Goal: Communication & Community: Answer question/provide support

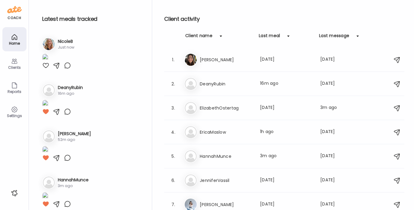
scroll to position [76, 0]
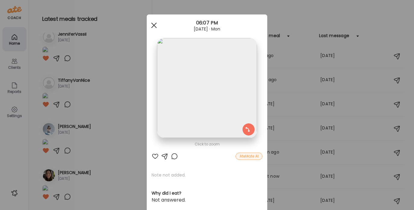
click at [152, 27] on div at bounding box center [154, 25] width 12 height 12
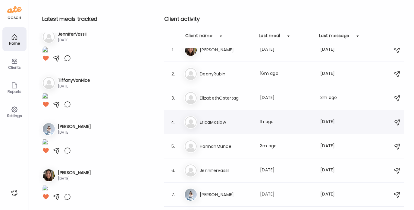
scroll to position [0, 0]
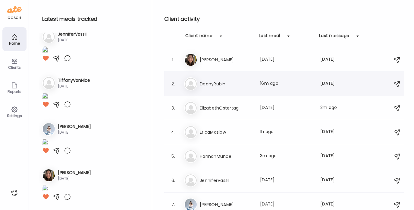
click at [213, 83] on h3 "DeanyRubin" at bounding box center [226, 83] width 53 height 7
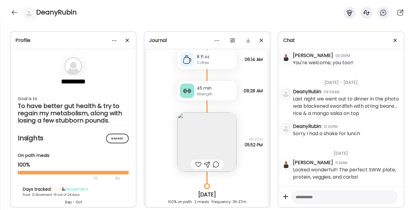
scroll to position [8463, 0]
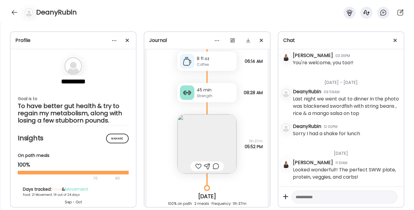
click at [201, 143] on img at bounding box center [207, 143] width 59 height 59
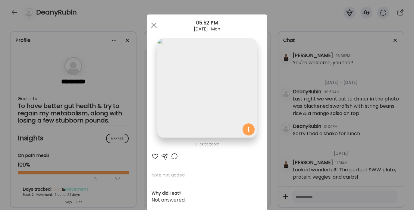
click at [152, 156] on div at bounding box center [155, 156] width 7 height 7
click at [151, 23] on div at bounding box center [154, 25] width 12 height 12
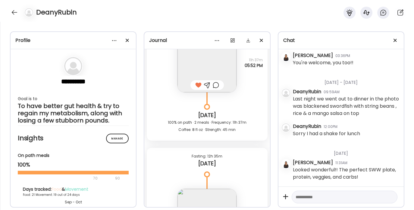
scroll to position [8675, 0]
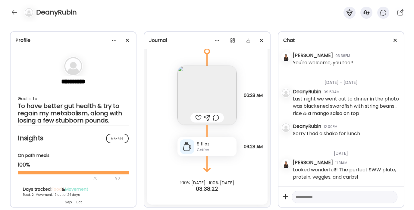
click at [195, 116] on div at bounding box center [198, 117] width 6 height 7
click at [14, 14] on div at bounding box center [15, 13] width 10 height 10
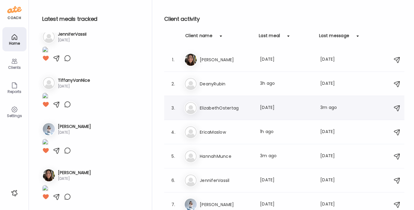
click at [216, 104] on h3 "ElizabethOstertag" at bounding box center [226, 107] width 53 height 7
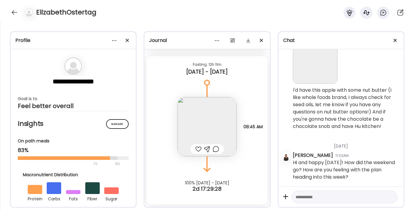
scroll to position [535, 0]
click at [13, 13] on div at bounding box center [15, 13] width 10 height 10
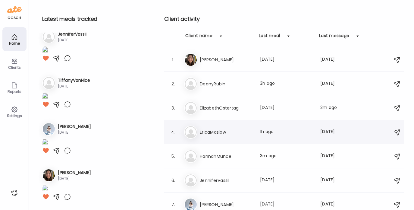
click at [213, 136] on div "Er EricaMaslow Last meal: 1h ago Last message: [DATE] You: Just emailed you som…" at bounding box center [285, 131] width 202 height 13
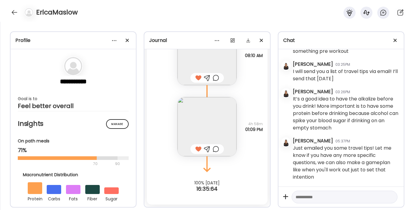
scroll to position [2222, 0]
click at [10, 10] on div at bounding box center [15, 13] width 10 height 10
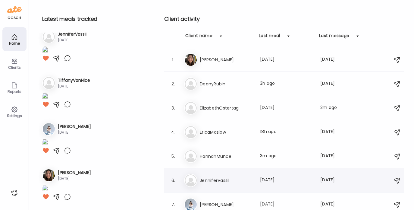
click at [213, 179] on h3 "JenniferVassil" at bounding box center [226, 180] width 53 height 7
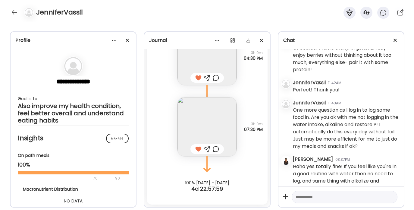
scroll to position [420, 0]
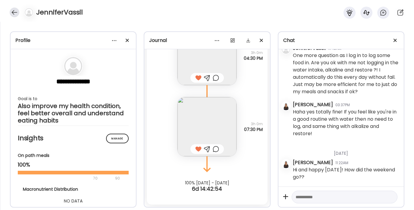
click at [13, 13] on div at bounding box center [15, 13] width 10 height 10
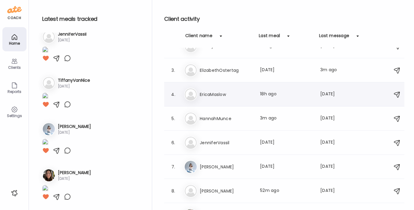
scroll to position [76, 0]
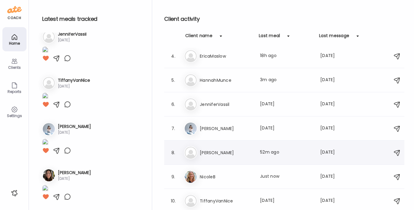
click at [211, 158] on div "Ma [PERSON_NAME] Last meal: 52m ago Last message: [DATE] You: How did you feel …" at bounding box center [285, 152] width 202 height 13
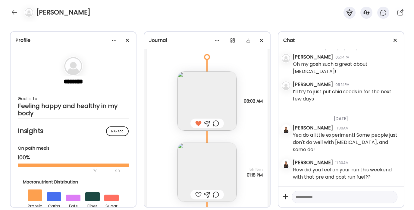
scroll to position [11725, 0]
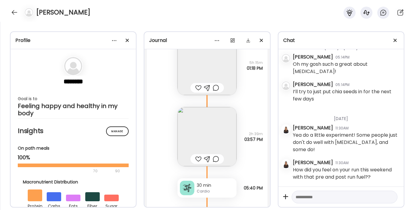
click at [197, 91] on div at bounding box center [198, 87] width 6 height 7
click at [196, 161] on div at bounding box center [198, 157] width 6 height 7
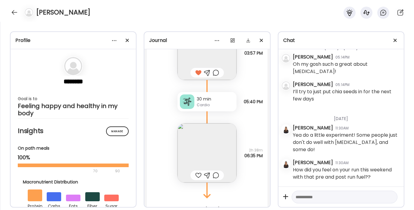
scroll to position [11812, 0]
click at [196, 178] on div at bounding box center [198, 174] width 6 height 7
click at [202, 156] on img at bounding box center [207, 152] width 59 height 59
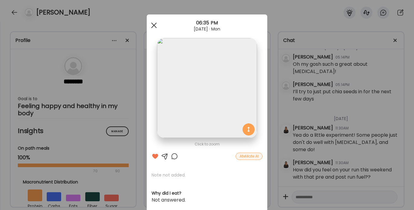
click at [153, 27] on div at bounding box center [154, 25] width 12 height 12
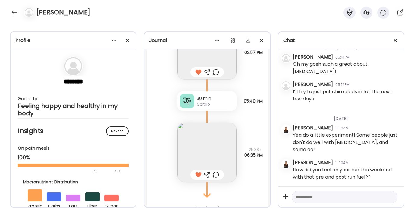
click at [204, 107] on div "Cardio" at bounding box center [215, 104] width 37 height 5
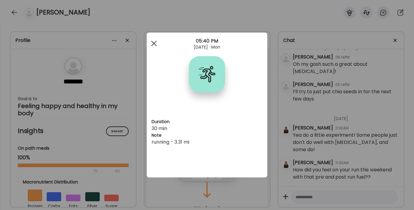
click at [153, 42] on span at bounding box center [153, 43] width 5 height 5
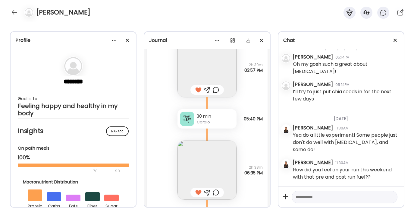
scroll to position [11845, 0]
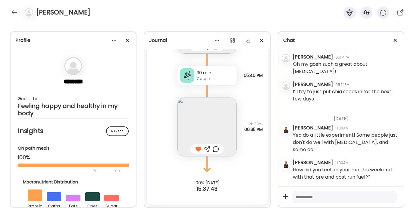
click at [203, 133] on img at bounding box center [207, 126] width 59 height 59
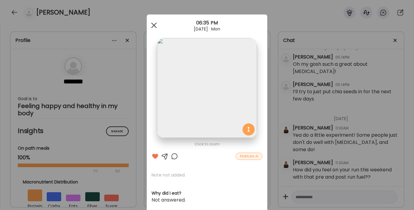
click at [151, 29] on div at bounding box center [154, 25] width 12 height 12
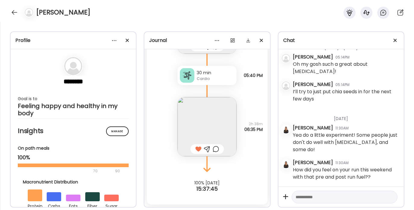
click at [206, 148] on div at bounding box center [207, 148] width 6 height 7
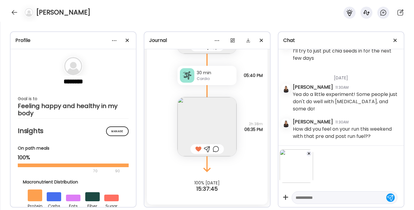
scroll to position [12911, 0]
click at [330, 200] on textarea at bounding box center [339, 197] width 87 height 7
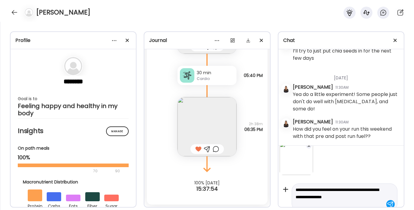
scroll to position [15, 0]
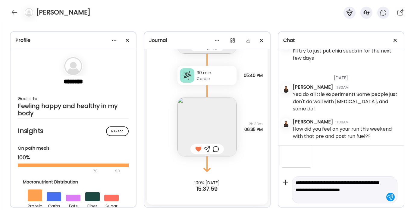
type textarea "**********"
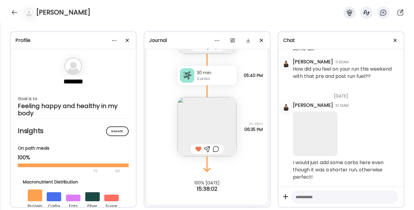
scroll to position [12974, 0]
click at [17, 13] on div at bounding box center [15, 13] width 10 height 10
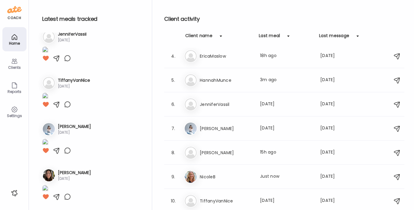
click at [230, 170] on div "Ni NicoleB Last meal: Just now Last message: [DATE] You: And the sleep schedule…" at bounding box center [285, 176] width 202 height 13
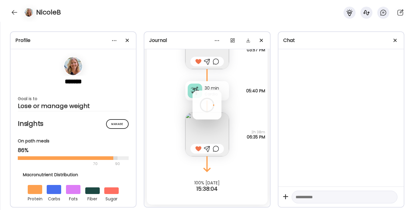
scroll to position [0, 0]
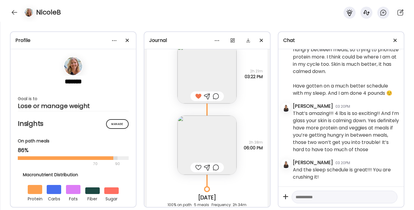
click at [214, 137] on img at bounding box center [207, 144] width 59 height 59
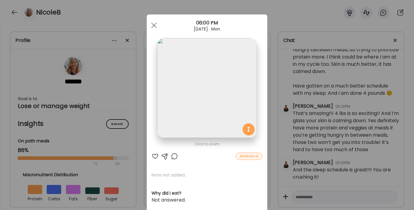
click at [153, 156] on div at bounding box center [155, 156] width 7 height 7
click at [155, 25] on div at bounding box center [154, 25] width 12 height 12
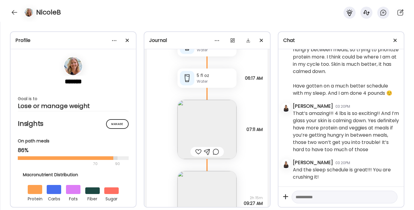
click at [197, 151] on div at bounding box center [198, 151] width 6 height 7
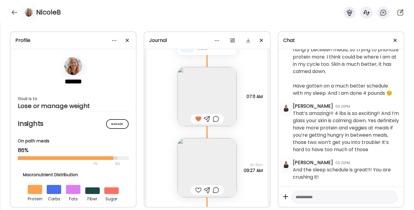
scroll to position [6175, 0]
click at [204, 157] on img at bounding box center [207, 164] width 59 height 59
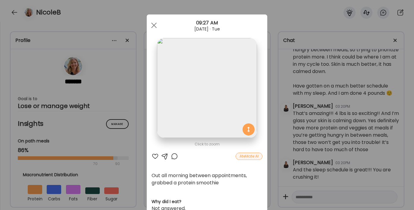
click at [153, 155] on div at bounding box center [155, 156] width 7 height 7
click at [151, 28] on div at bounding box center [154, 25] width 12 height 12
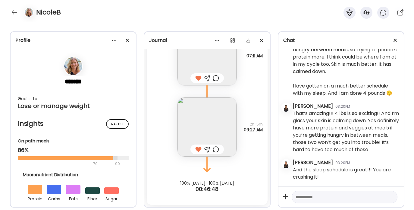
scroll to position [6214, 0]
click at [13, 11] on div at bounding box center [15, 13] width 10 height 10
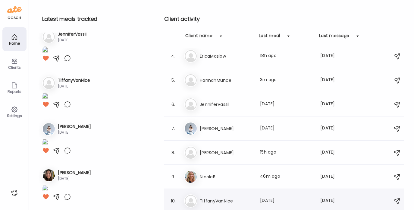
click at [217, 199] on h3 "TiffanyVanNice" at bounding box center [226, 200] width 53 height 7
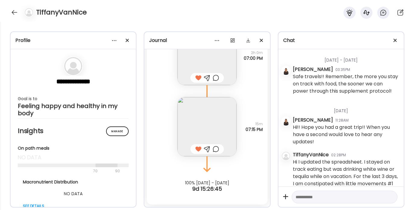
scroll to position [7745, 0]
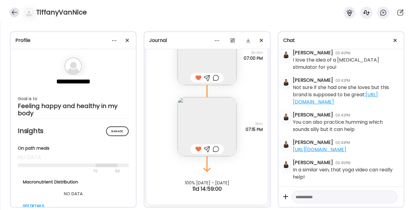
click at [12, 11] on div at bounding box center [15, 13] width 10 height 10
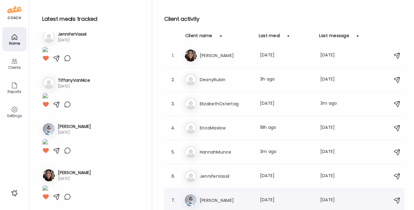
scroll to position [0, 0]
